Goal: Find specific page/section: Find specific page/section

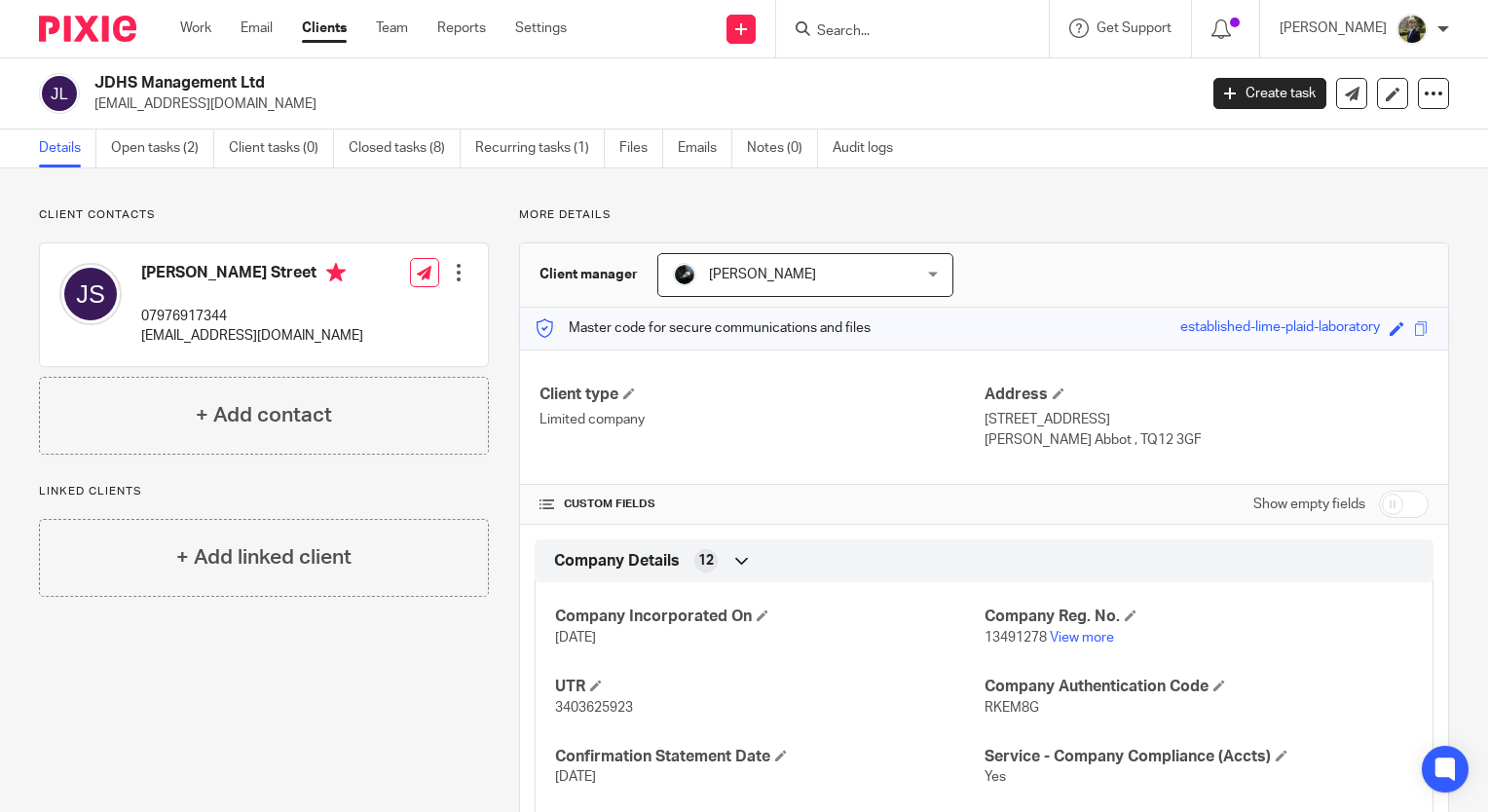
click at [858, 26] on input "Search" at bounding box center [903, 32] width 176 height 18
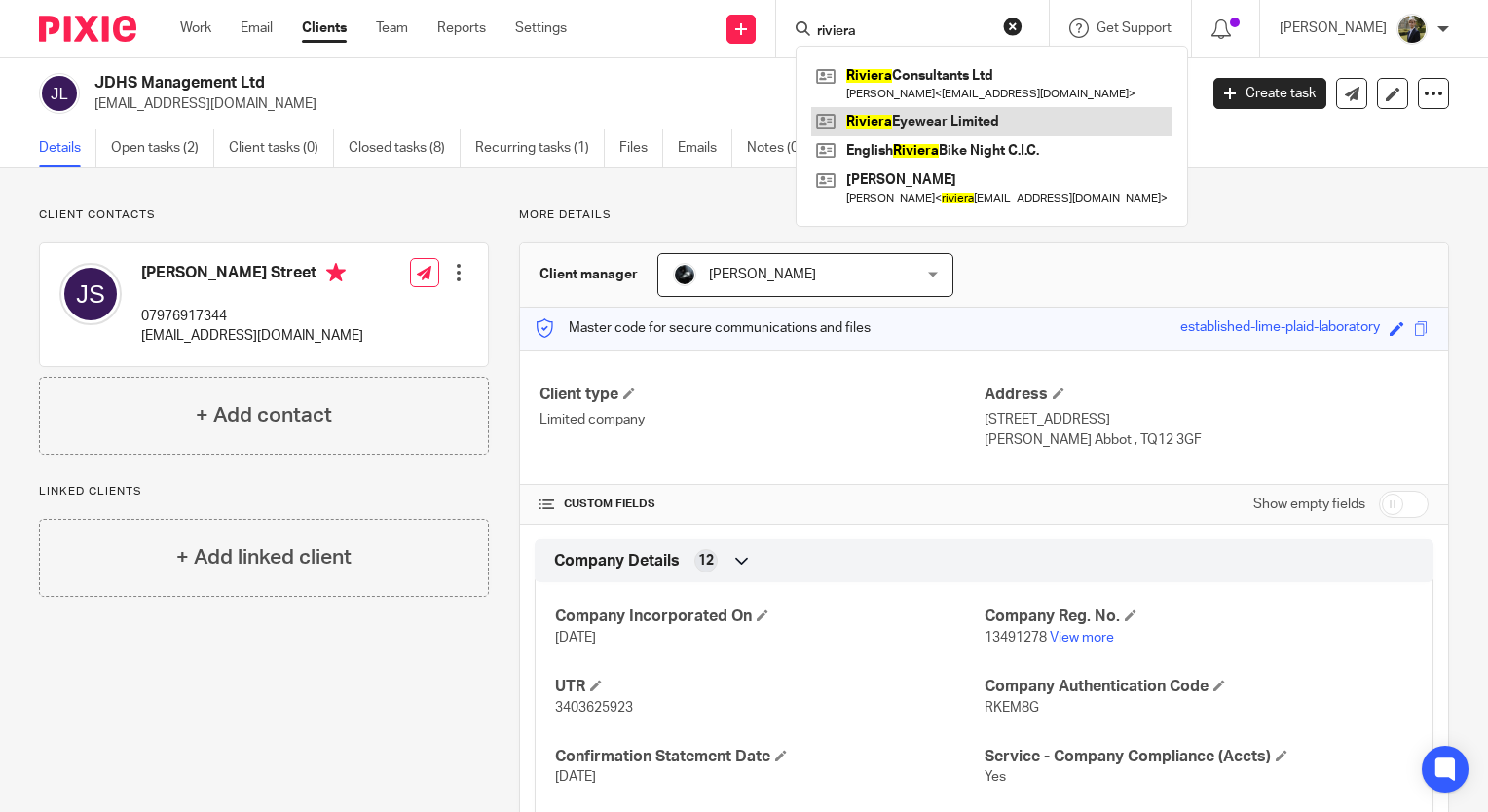
type input "riviera"
click at [895, 135] on link at bounding box center [992, 121] width 361 height 29
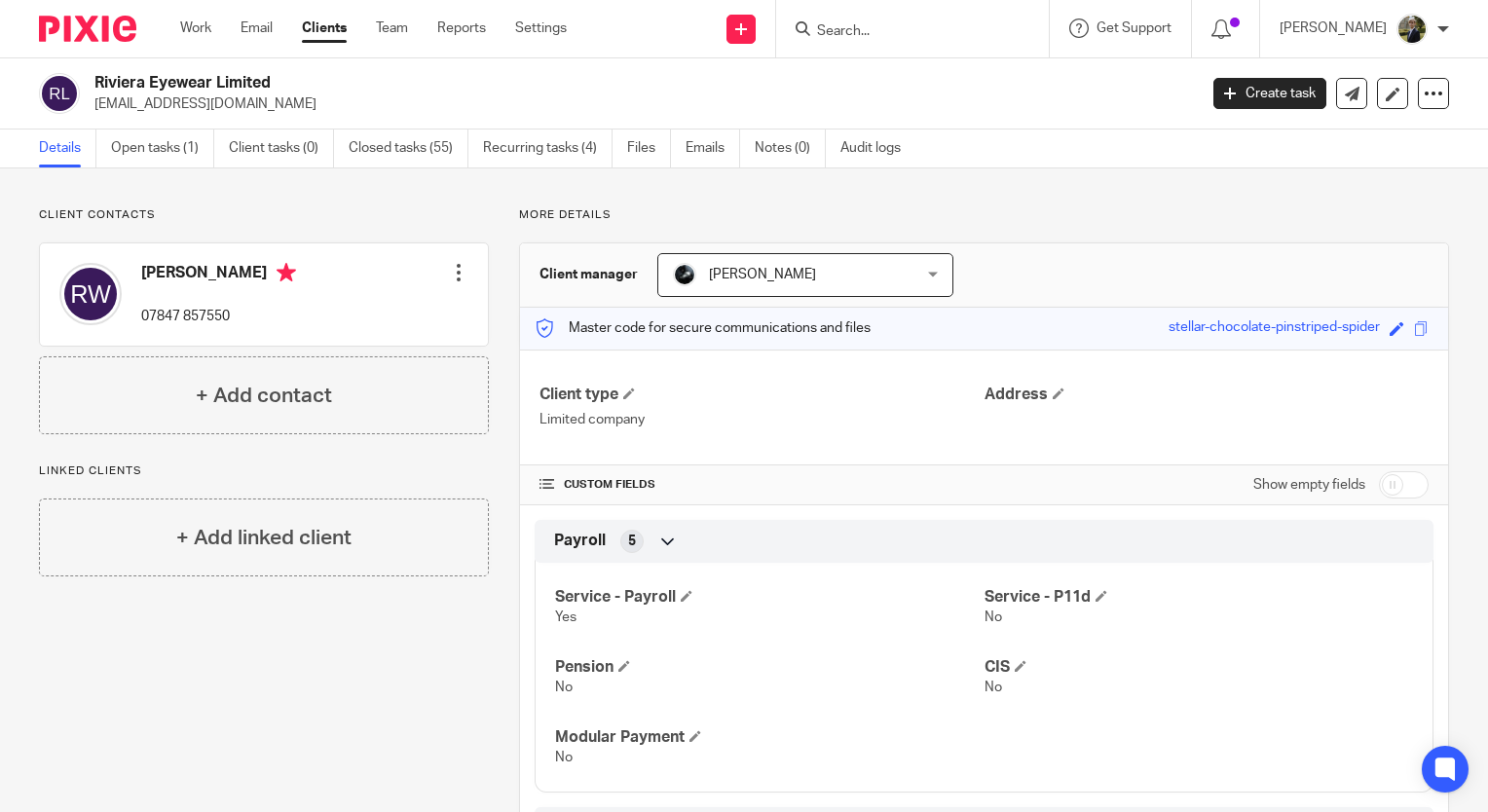
click at [942, 23] on input "Search" at bounding box center [903, 32] width 176 height 18
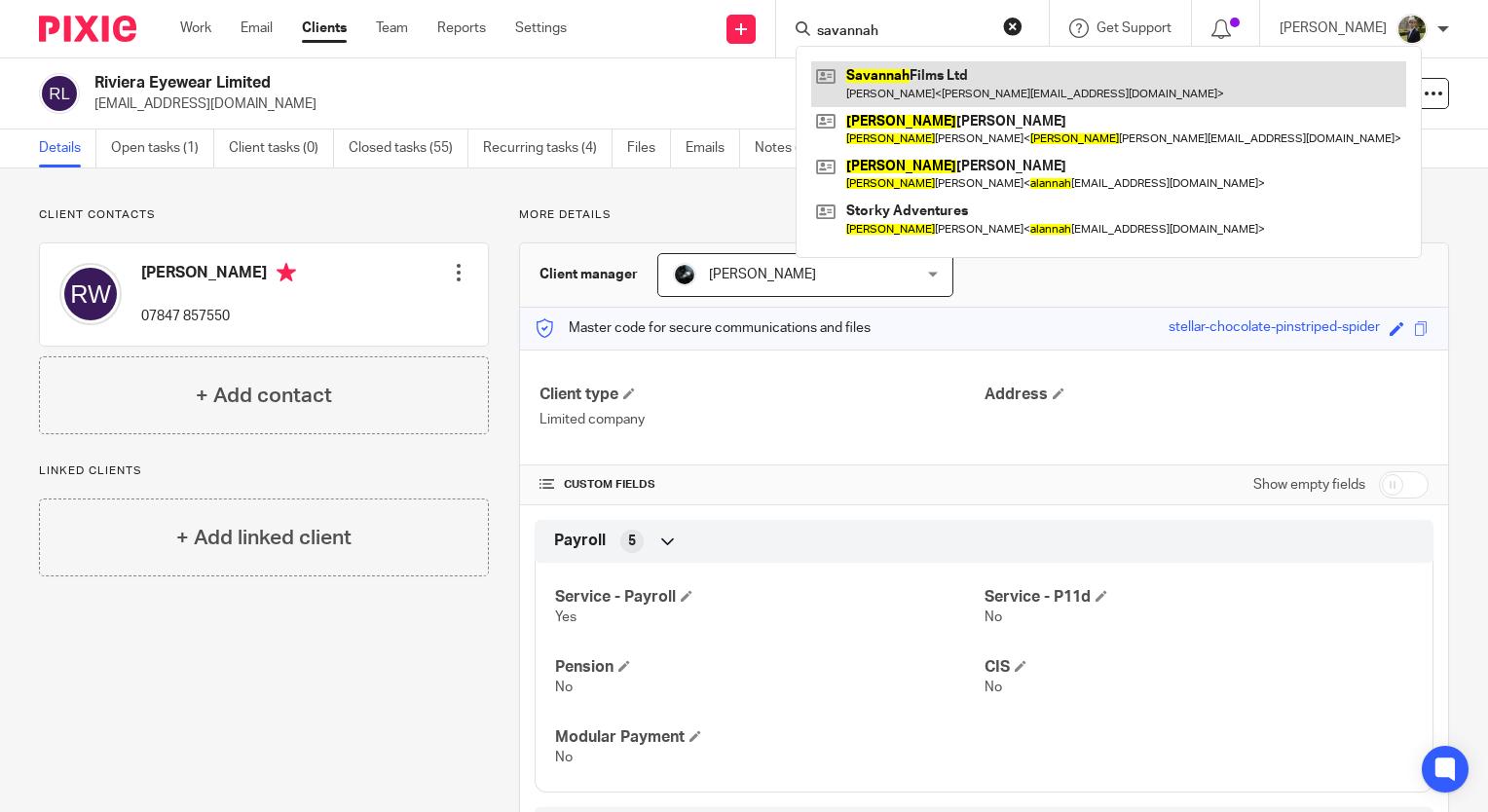
type input "savannah"
click at [933, 82] on link at bounding box center [1109, 83] width 595 height 45
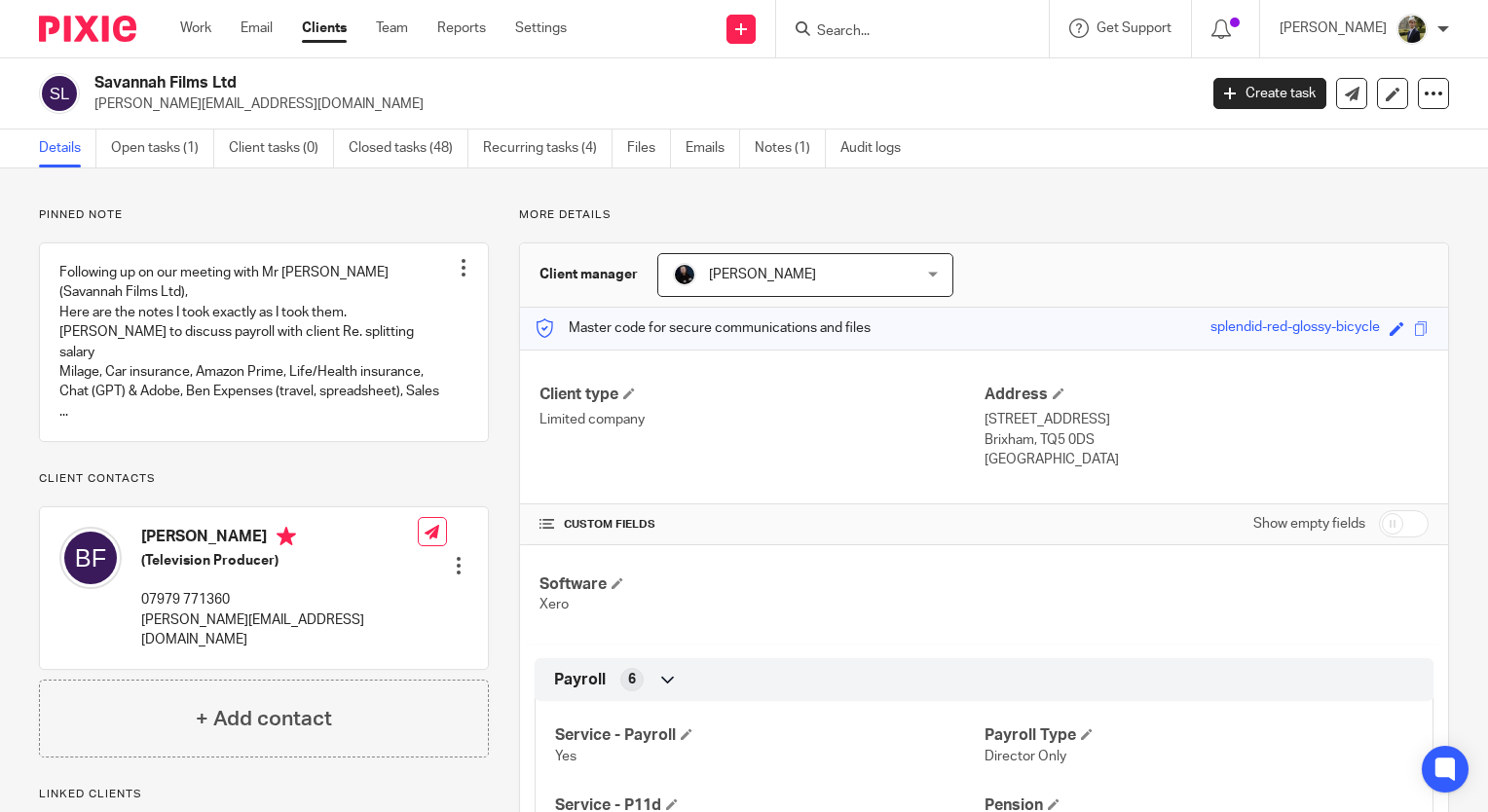
click at [854, 26] on input "Search" at bounding box center [903, 32] width 176 height 18
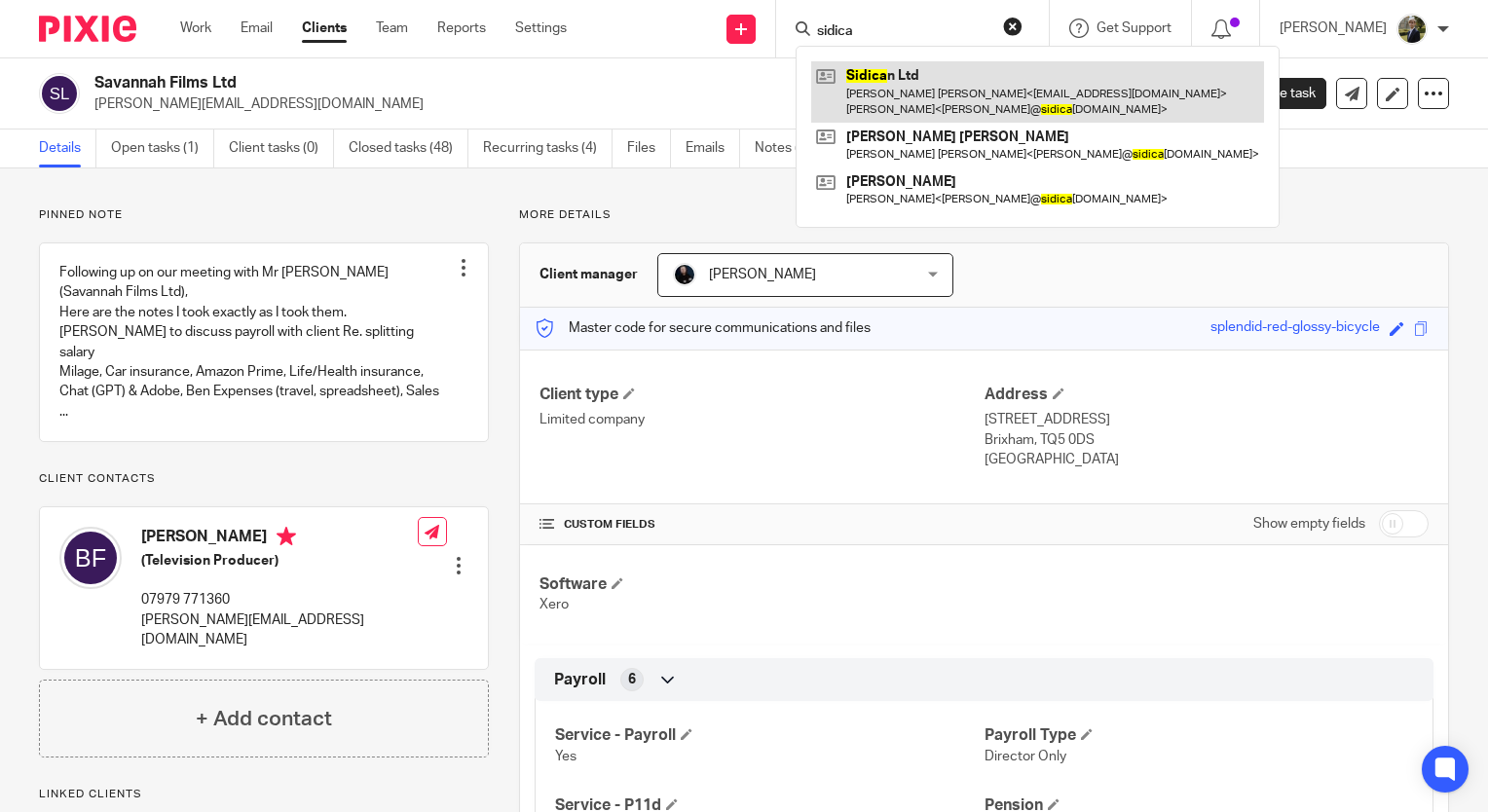
type input "sidica"
click at [903, 87] on link at bounding box center [1038, 91] width 453 height 60
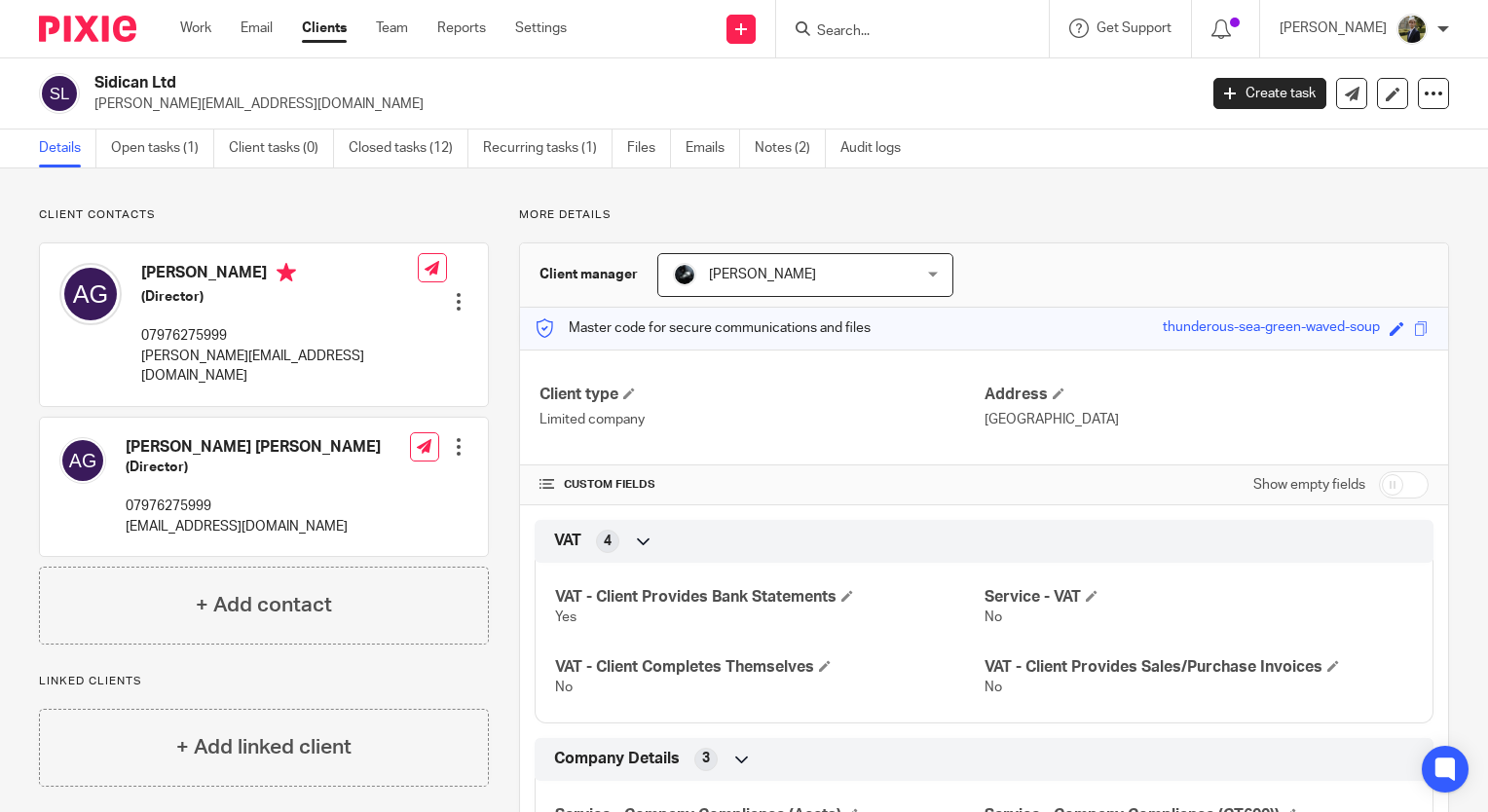
click at [870, 29] on input "Search" at bounding box center [903, 32] width 176 height 18
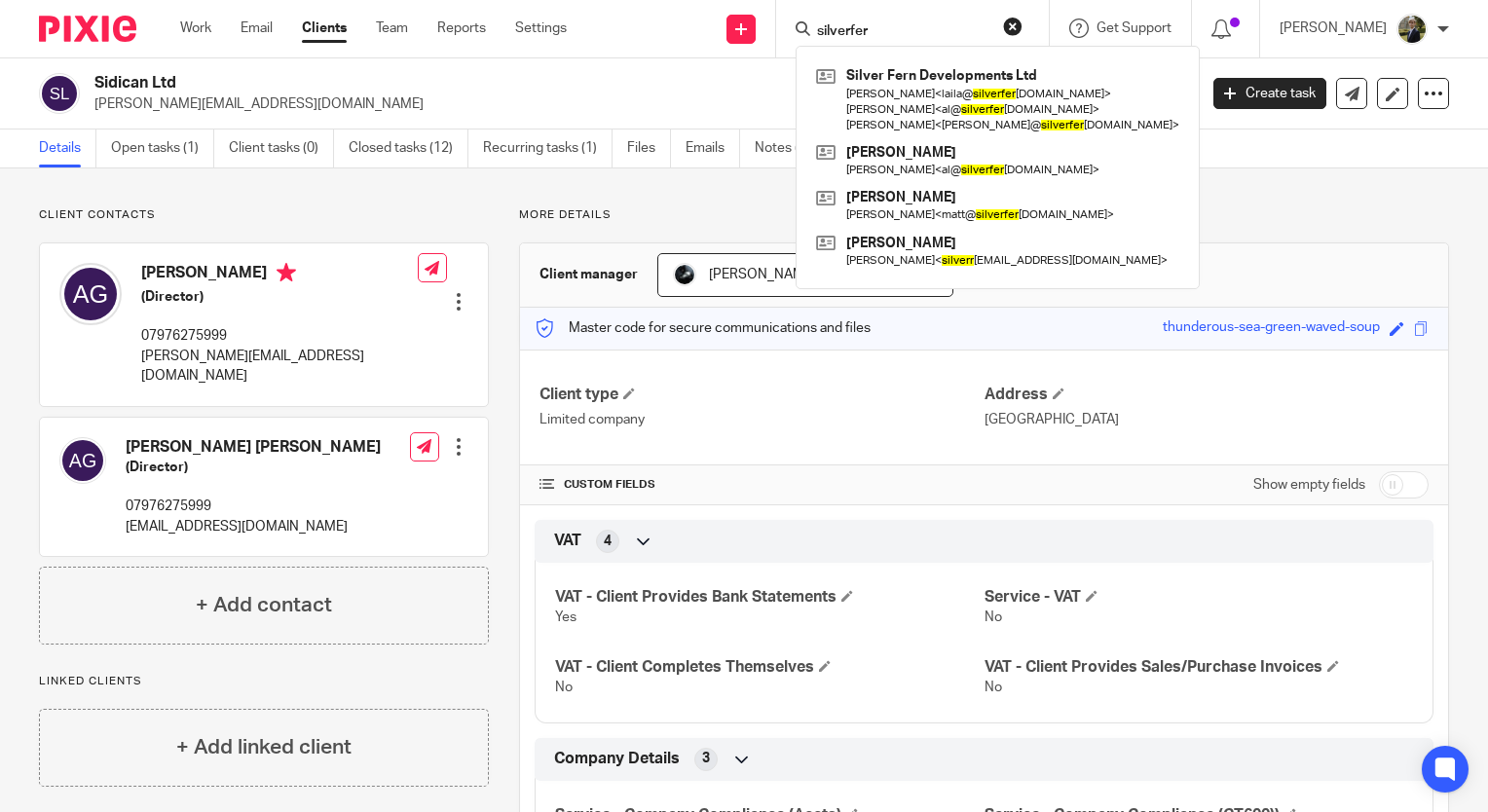
type input "silverfer"
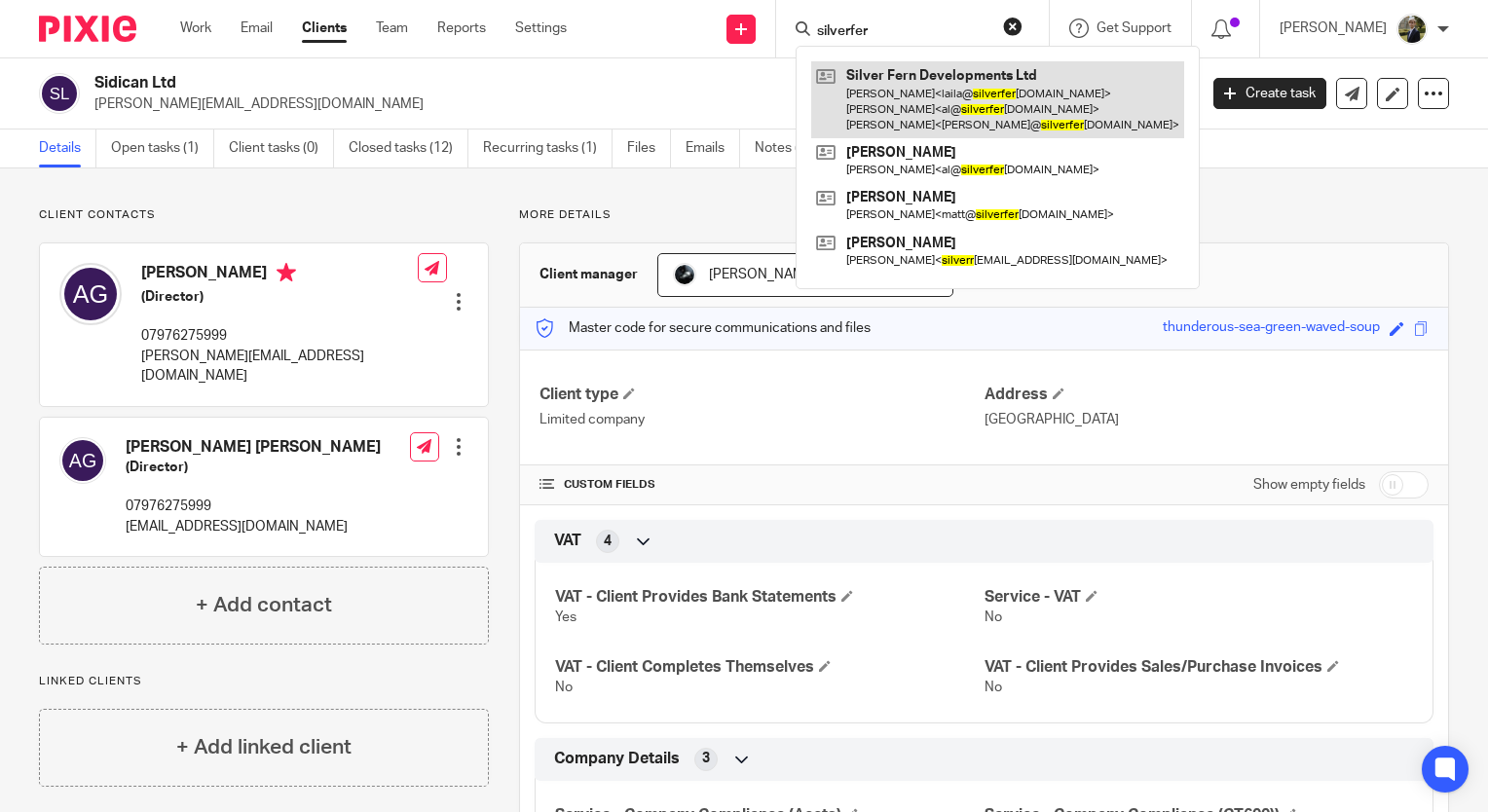
click at [932, 82] on link at bounding box center [998, 99] width 373 height 77
